Goal: Task Accomplishment & Management: Manage account settings

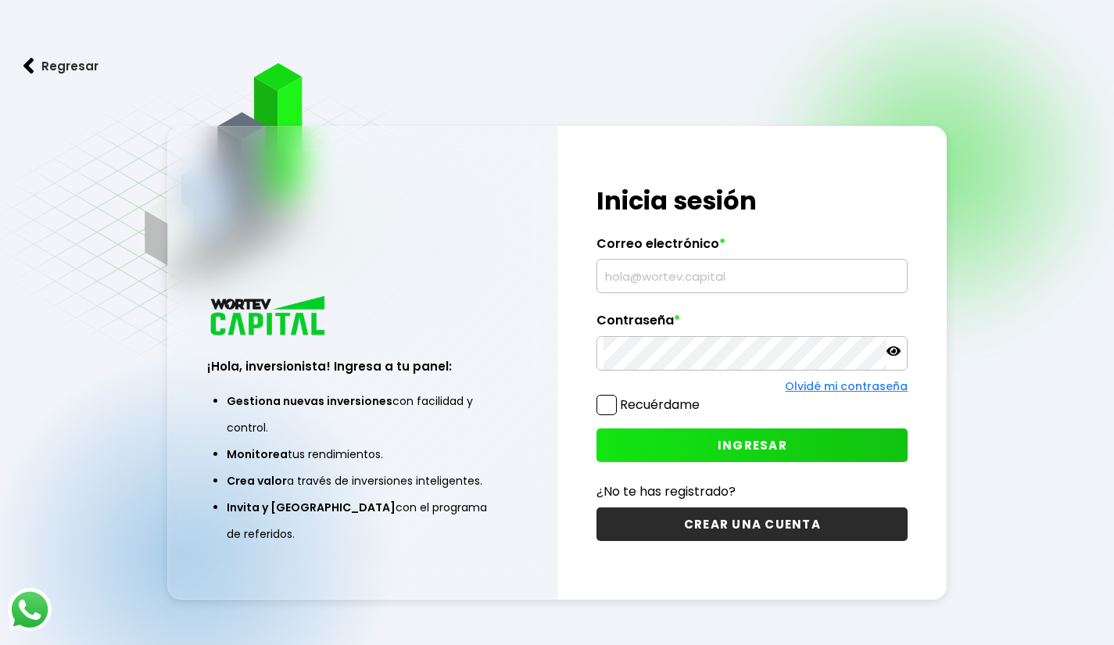
click at [891, 192] on h1 "Inicia sesión" at bounding box center [752, 201] width 311 height 38
click at [790, 292] on input "text" at bounding box center [752, 276] width 297 height 33
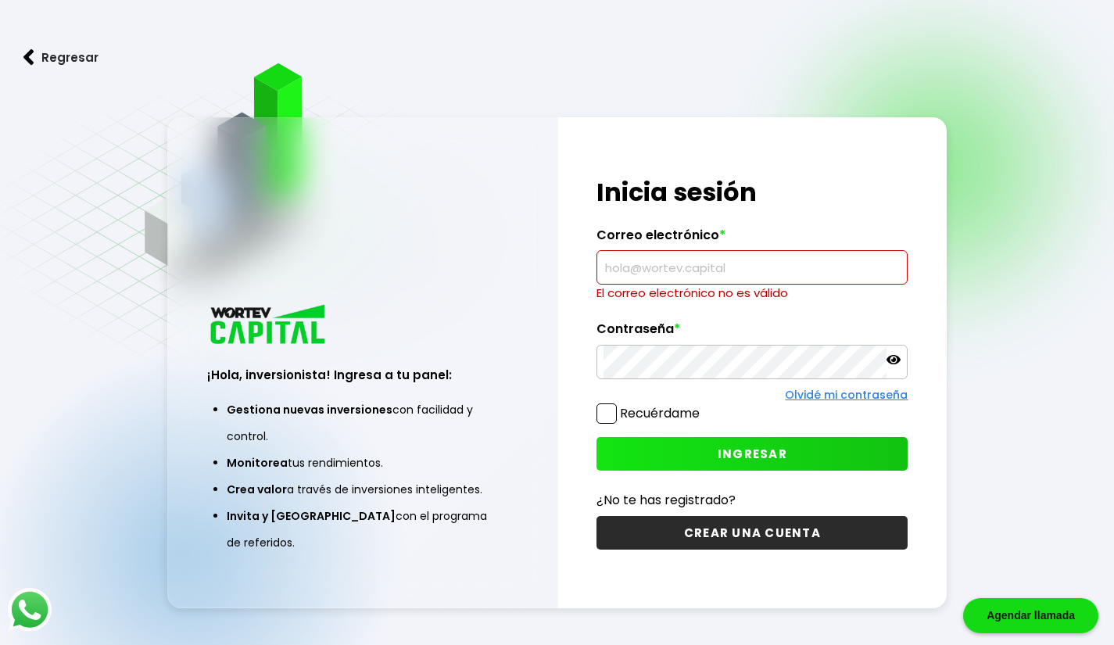
type input "[EMAIL_ADDRESS][DOMAIN_NAME]"
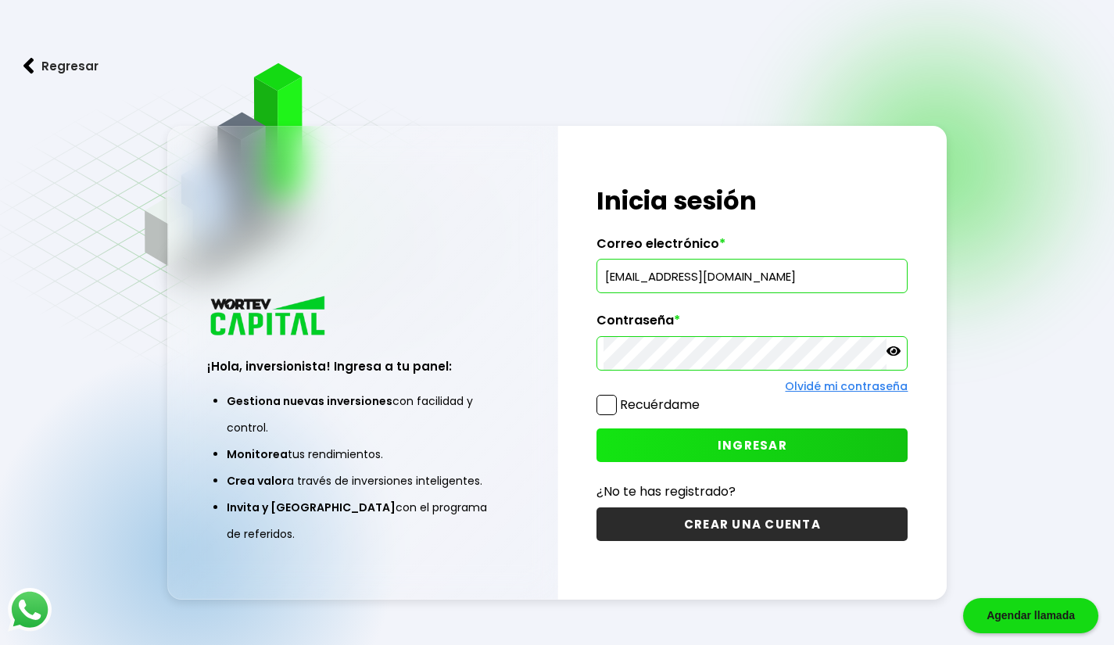
click at [765, 446] on span "INGRESAR" at bounding box center [753, 445] width 70 height 16
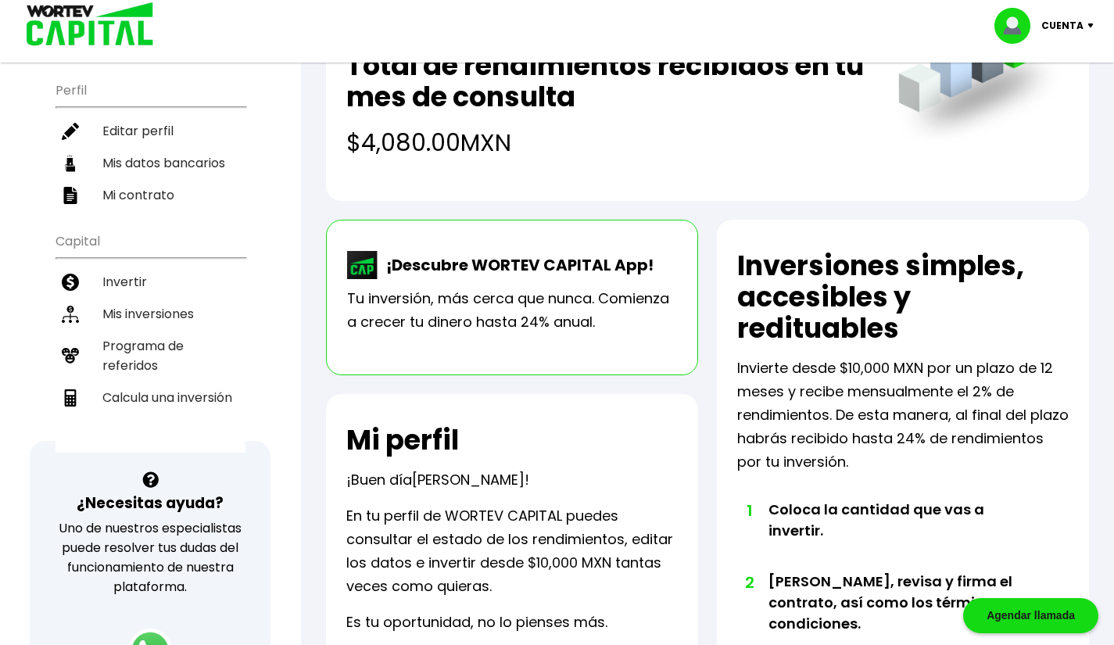
scroll to position [163, 0]
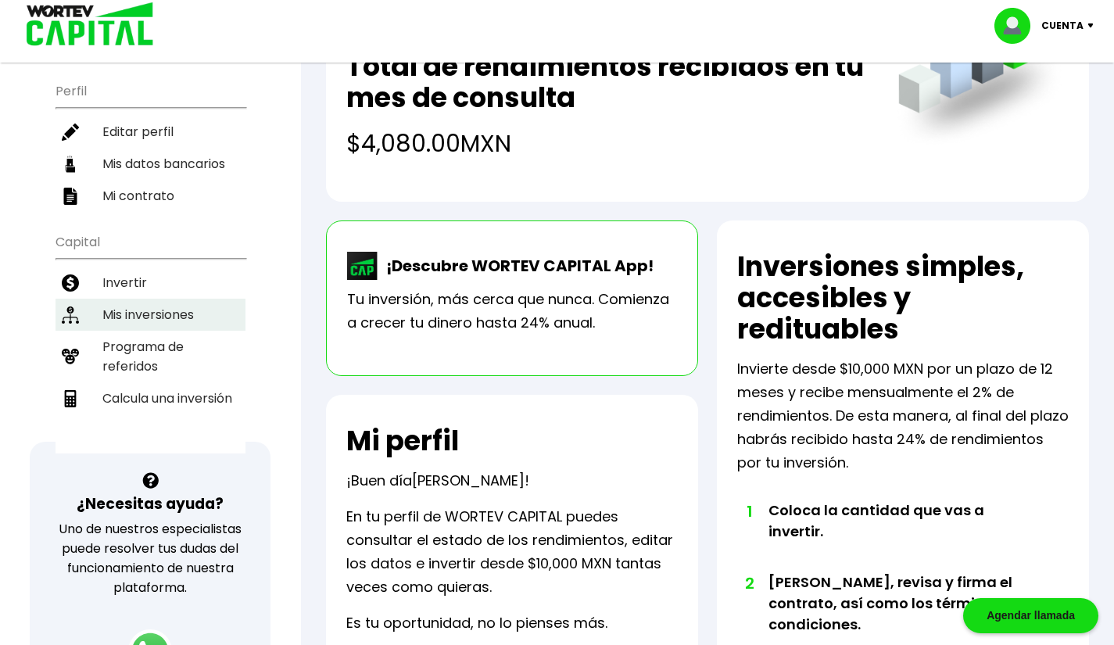
click at [197, 299] on li "Mis inversiones" at bounding box center [151, 315] width 190 height 32
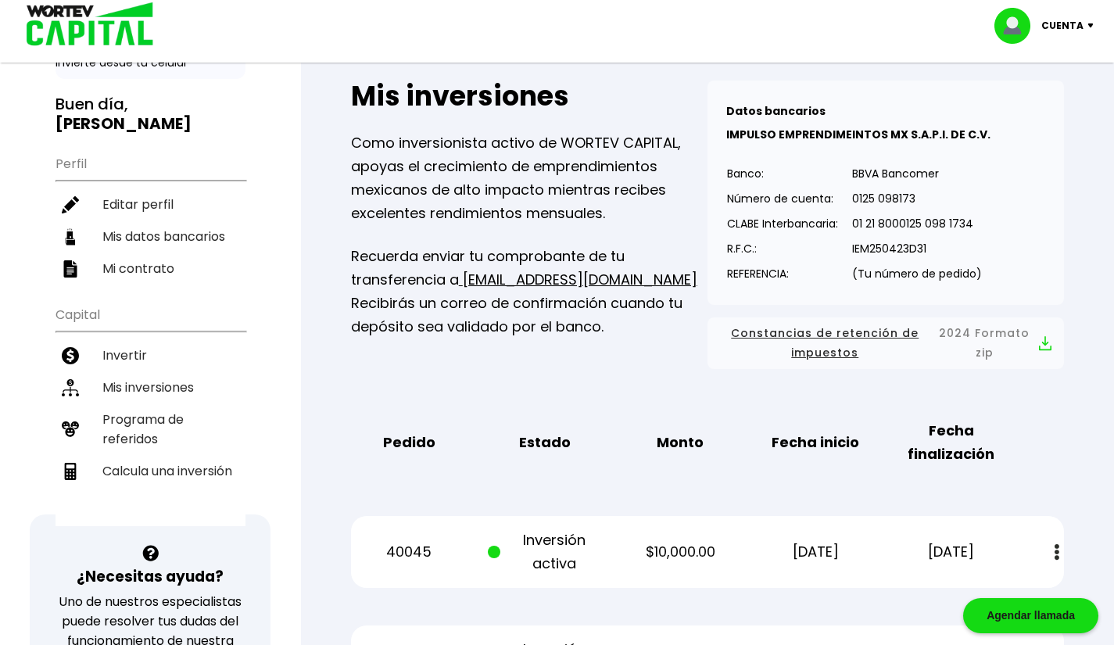
scroll to position [89, 0]
click at [853, 335] on span "Constancias de retención de impuestos" at bounding box center [825, 343] width 210 height 39
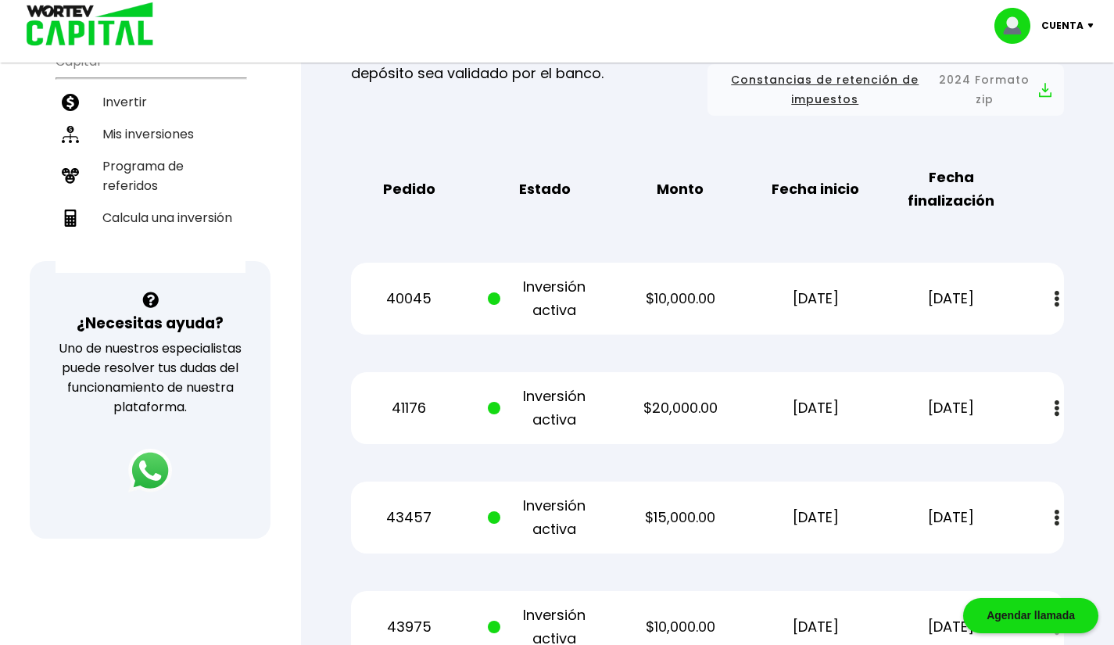
scroll to position [532, 0]
